Goal: Information Seeking & Learning: Find specific fact

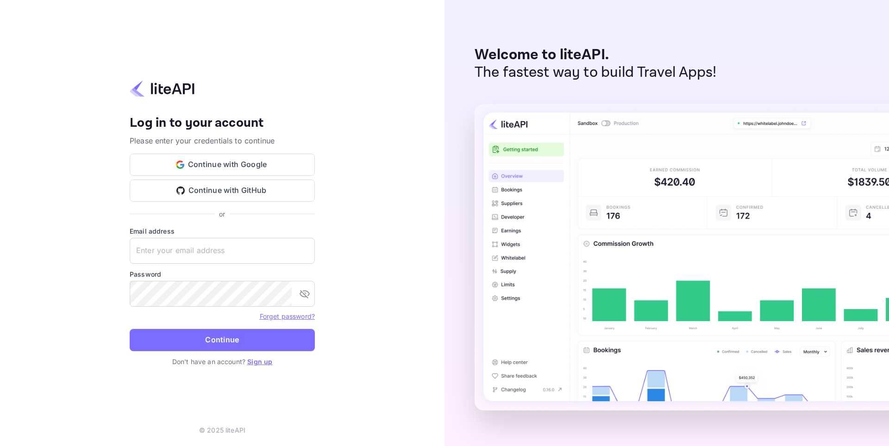
type input "[EMAIL_ADDRESS][DOMAIN_NAME]"
click at [218, 342] on button "Continue" at bounding box center [222, 340] width 185 height 22
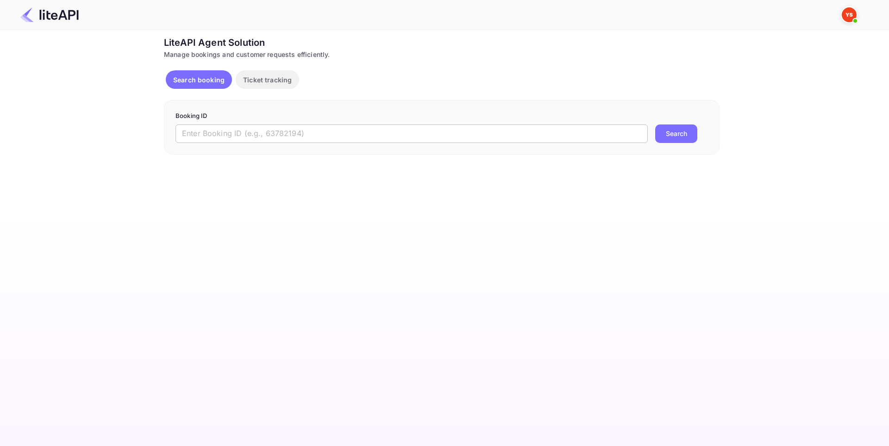
click at [216, 132] on input "text" at bounding box center [411, 133] width 472 height 19
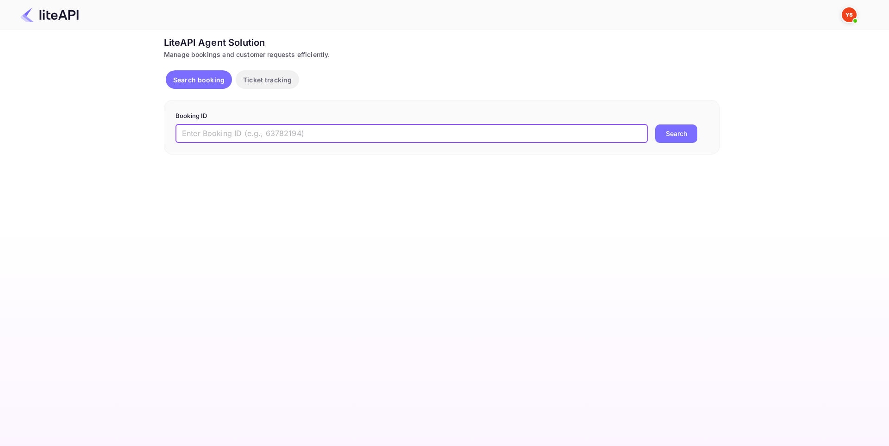
paste input "Nuitee"
click at [679, 135] on button "Search" at bounding box center [676, 133] width 42 height 19
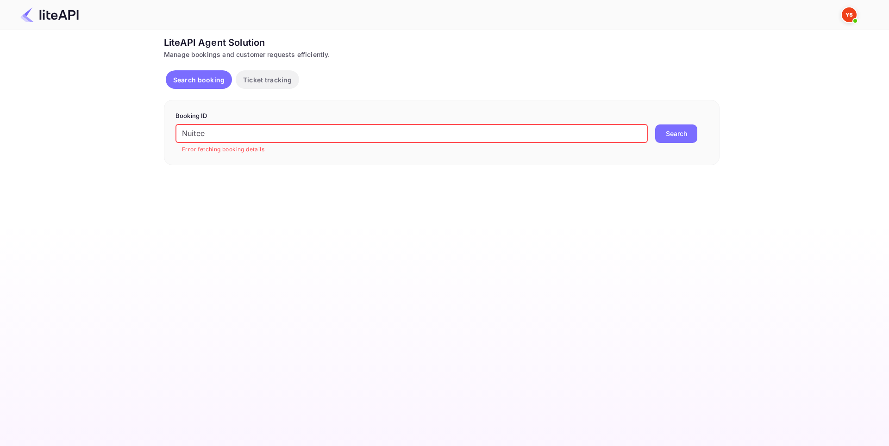
drag, startPoint x: 156, startPoint y: 136, endPoint x: 124, endPoint y: 138, distance: 32.0
click at [124, 138] on div "Ticket Affiliate URL https://www.nuitee.com/ Business partner name Nuitee Trave…" at bounding box center [441, 101] width 861 height 130
paste input "8457501"
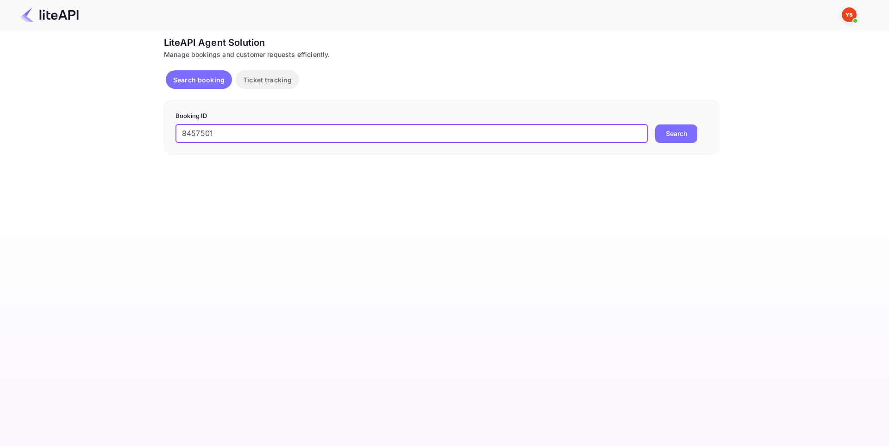
type input "8457501"
click at [677, 127] on button "Search" at bounding box center [676, 133] width 42 height 19
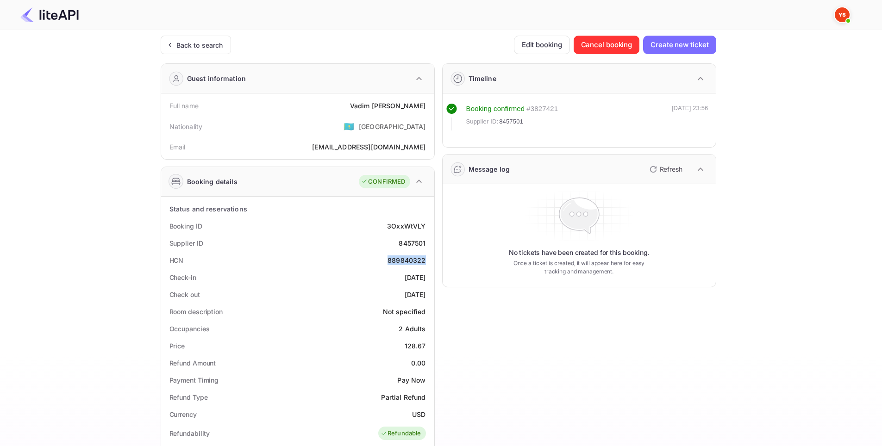
drag, startPoint x: 388, startPoint y: 262, endPoint x: 426, endPoint y: 261, distance: 38.0
click at [426, 261] on div "HCN 889840322" at bounding box center [298, 260] width 266 height 17
copy div "889840322"
drag, startPoint x: 398, startPoint y: 244, endPoint x: 429, endPoint y: 244, distance: 30.5
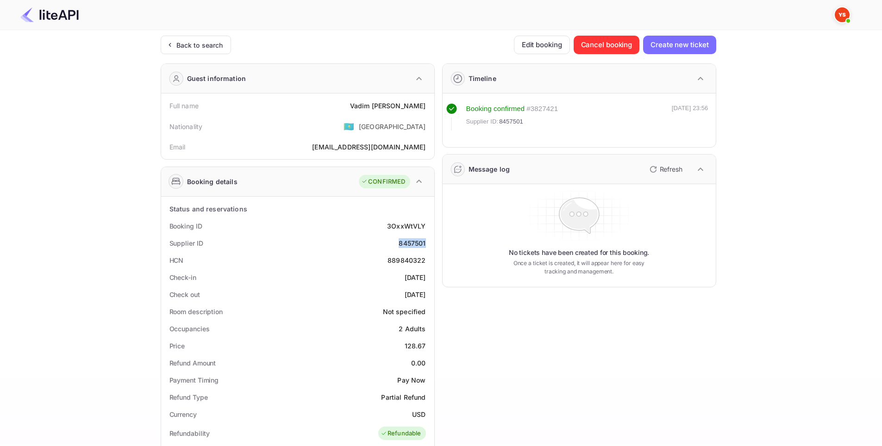
click at [429, 244] on div "Supplier ID 8457501" at bounding box center [298, 243] width 266 height 17
copy div "8457501"
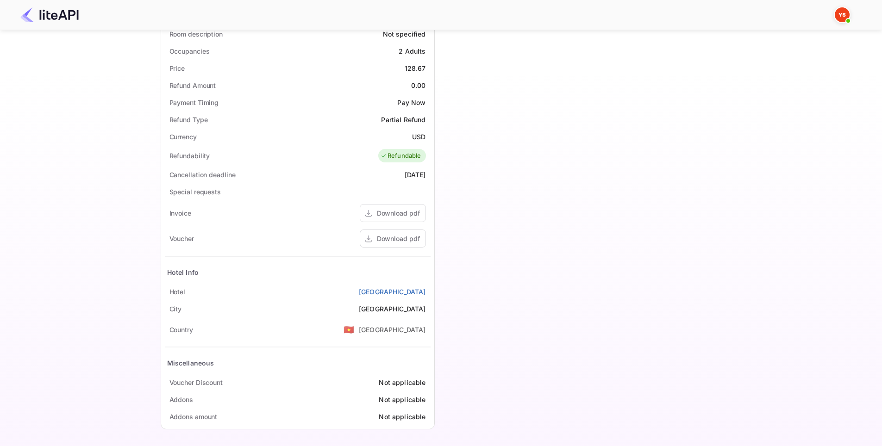
scroll to position [279, 0]
click at [403, 239] on div "Download pdf" at bounding box center [398, 238] width 43 height 10
click at [407, 243] on div "Download pdf" at bounding box center [393, 238] width 66 height 18
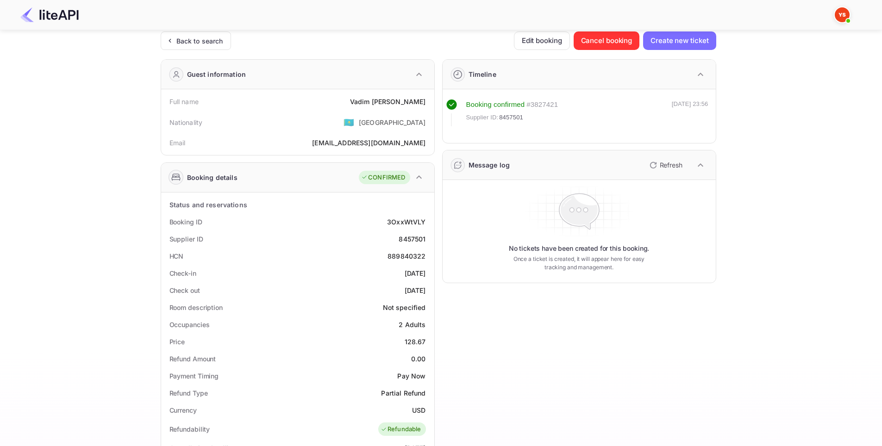
scroll to position [1, 0]
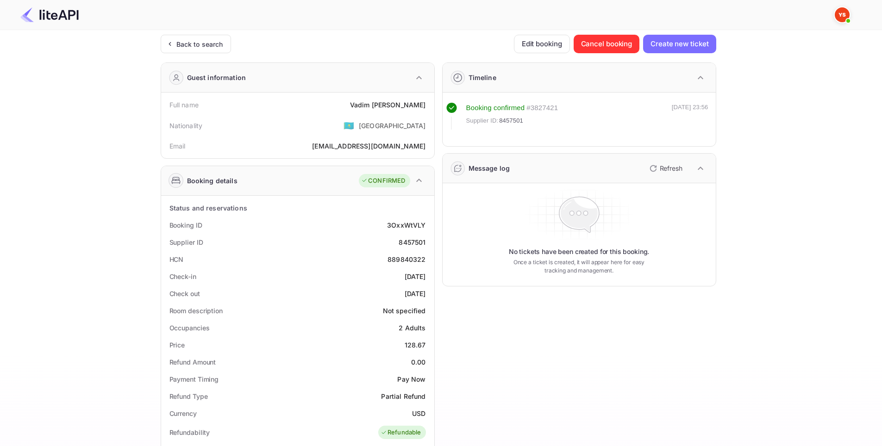
click at [410, 243] on div "8457501" at bounding box center [411, 242] width 27 height 10
copy div "8457501"
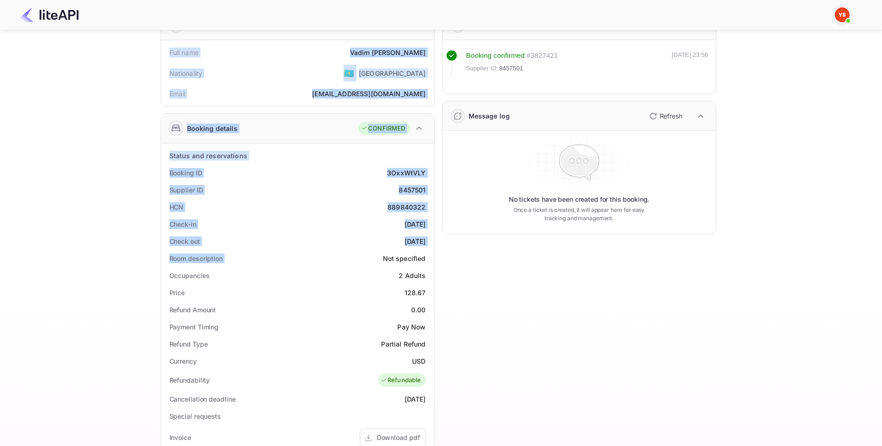
scroll to position [232, 0]
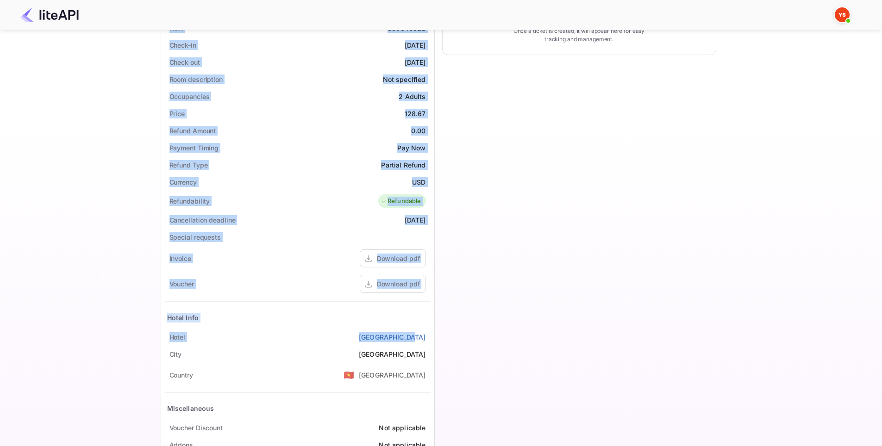
drag, startPoint x: 162, startPoint y: 102, endPoint x: 430, endPoint y: 334, distance: 354.4
click at [429, 335] on div "Guest information Full name Vadim Ianiushkin Nationality 🇰🇿 Kazakhstan Email va…" at bounding box center [293, 153] width 281 height 658
copy div "Full name Vadim Ianiushkin Nationality 🇰🇿 Kazakhstan Email vadim.yanyushkin@yan…"
